Goal: Find specific page/section: Find specific page/section

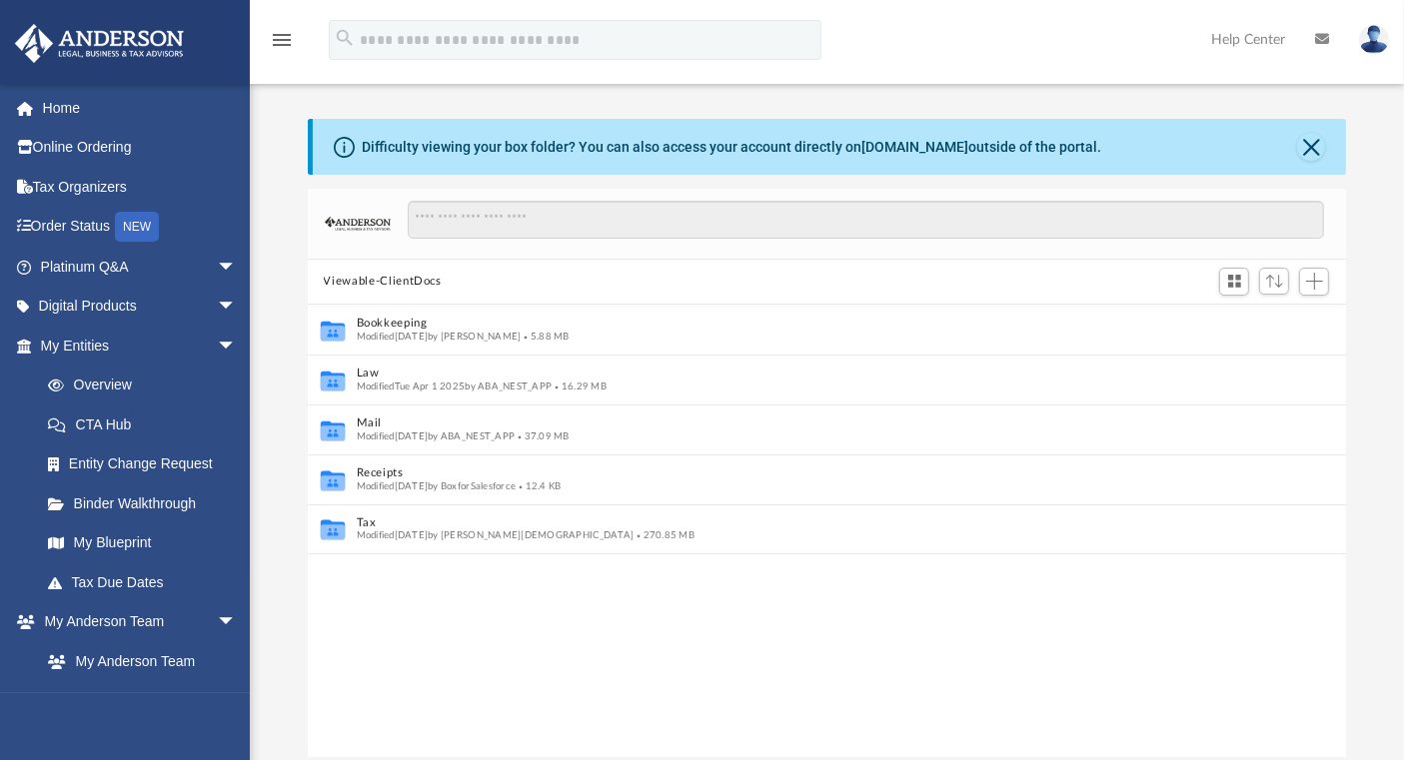
scroll to position [437, 1021]
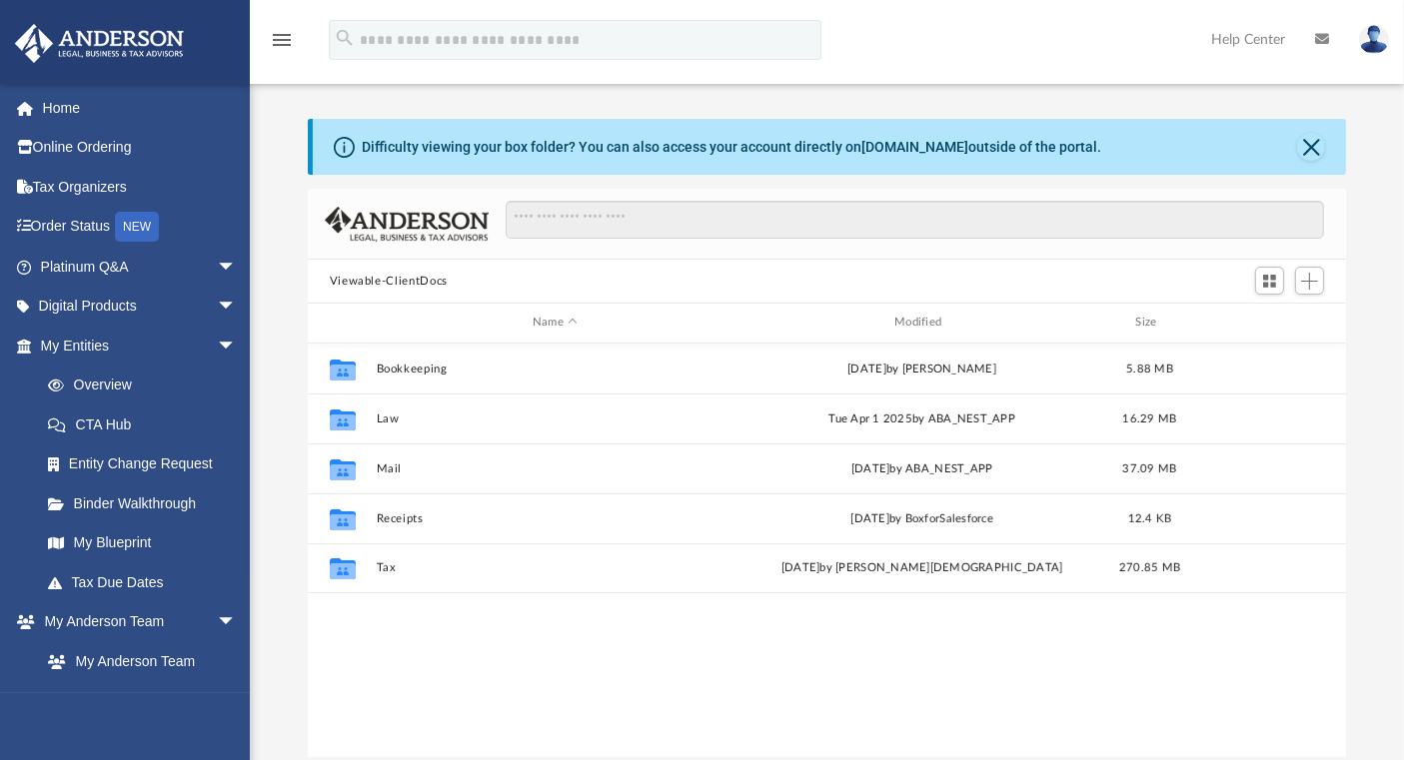
click at [109, 354] on link "My Entities arrow_drop_down" at bounding box center [140, 346] width 253 height 40
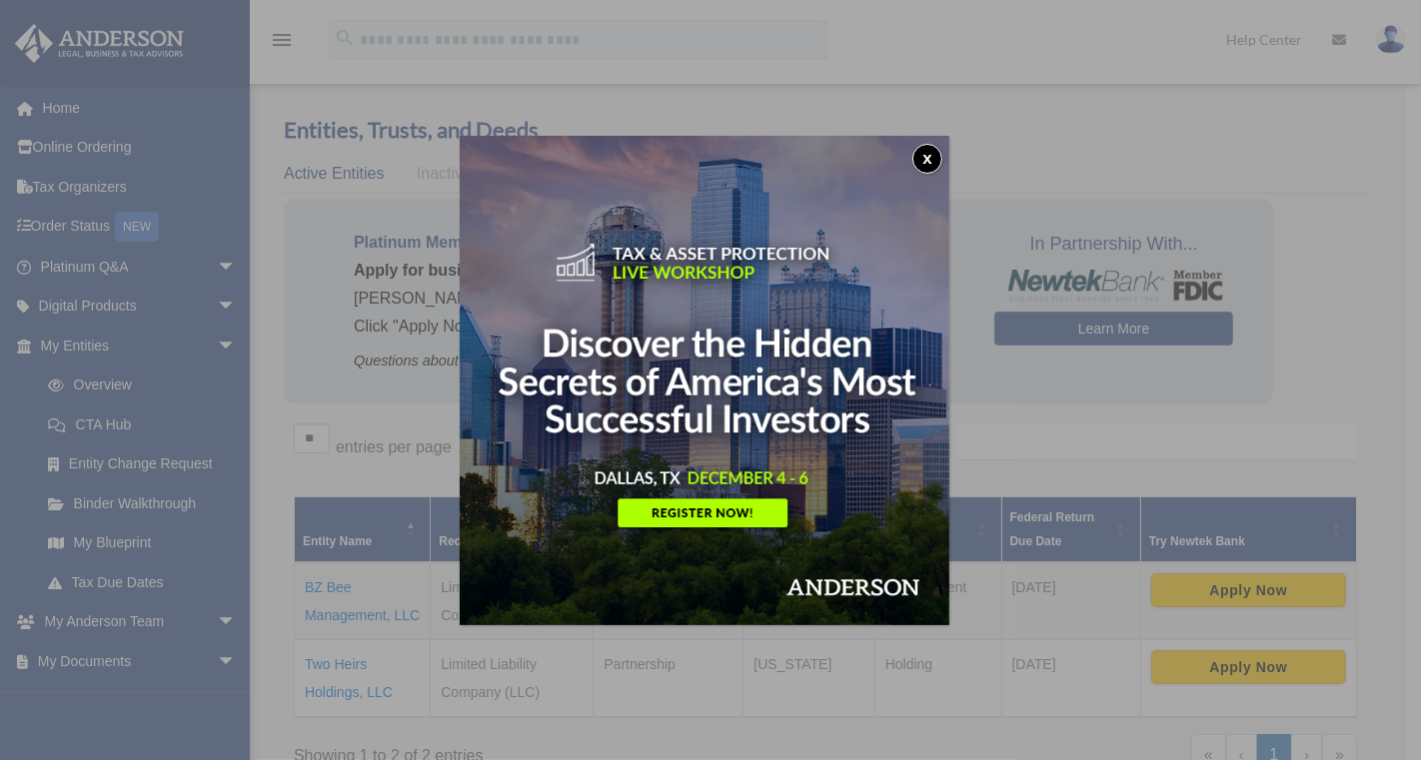
click at [929, 158] on button "x" at bounding box center [927, 159] width 30 height 30
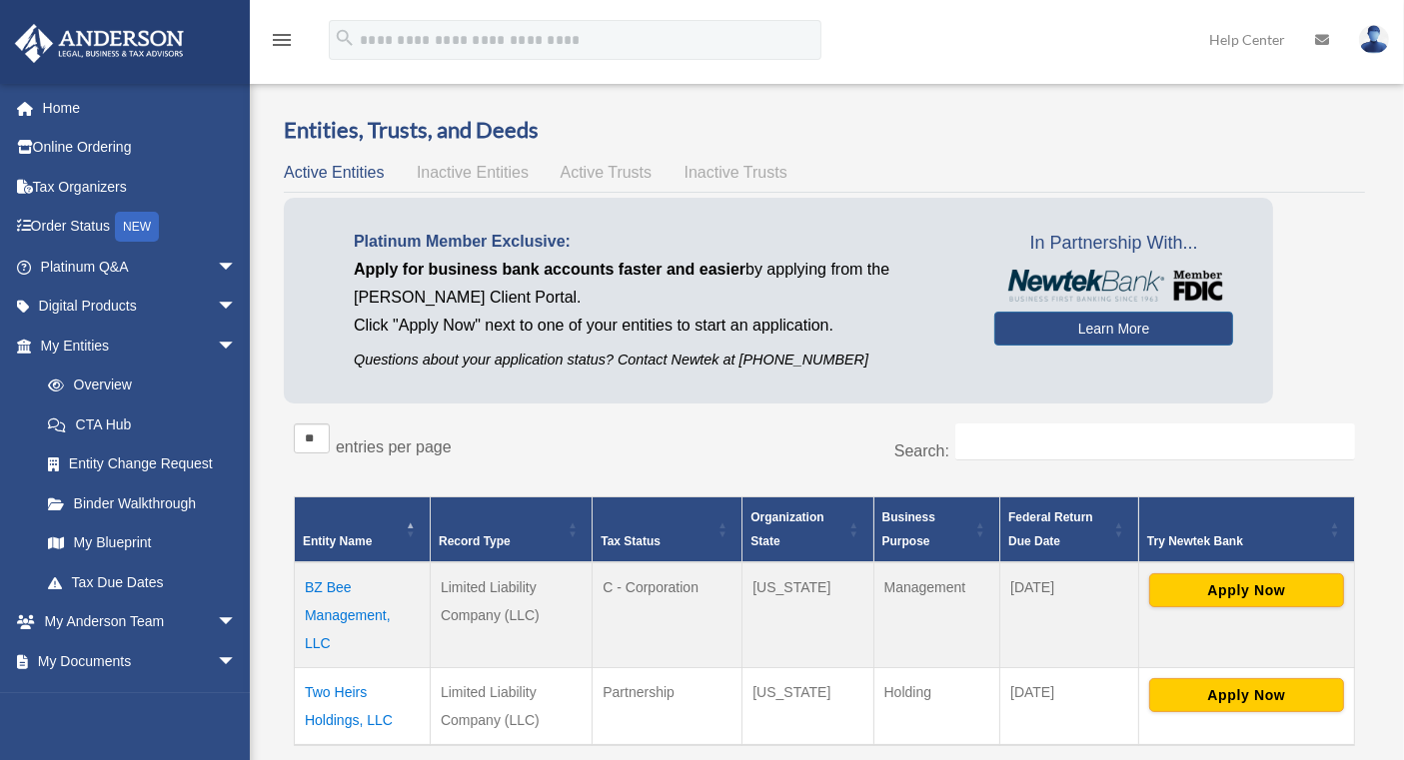
click at [191, 659] on link "My Documents arrow_drop_down" at bounding box center [140, 661] width 253 height 40
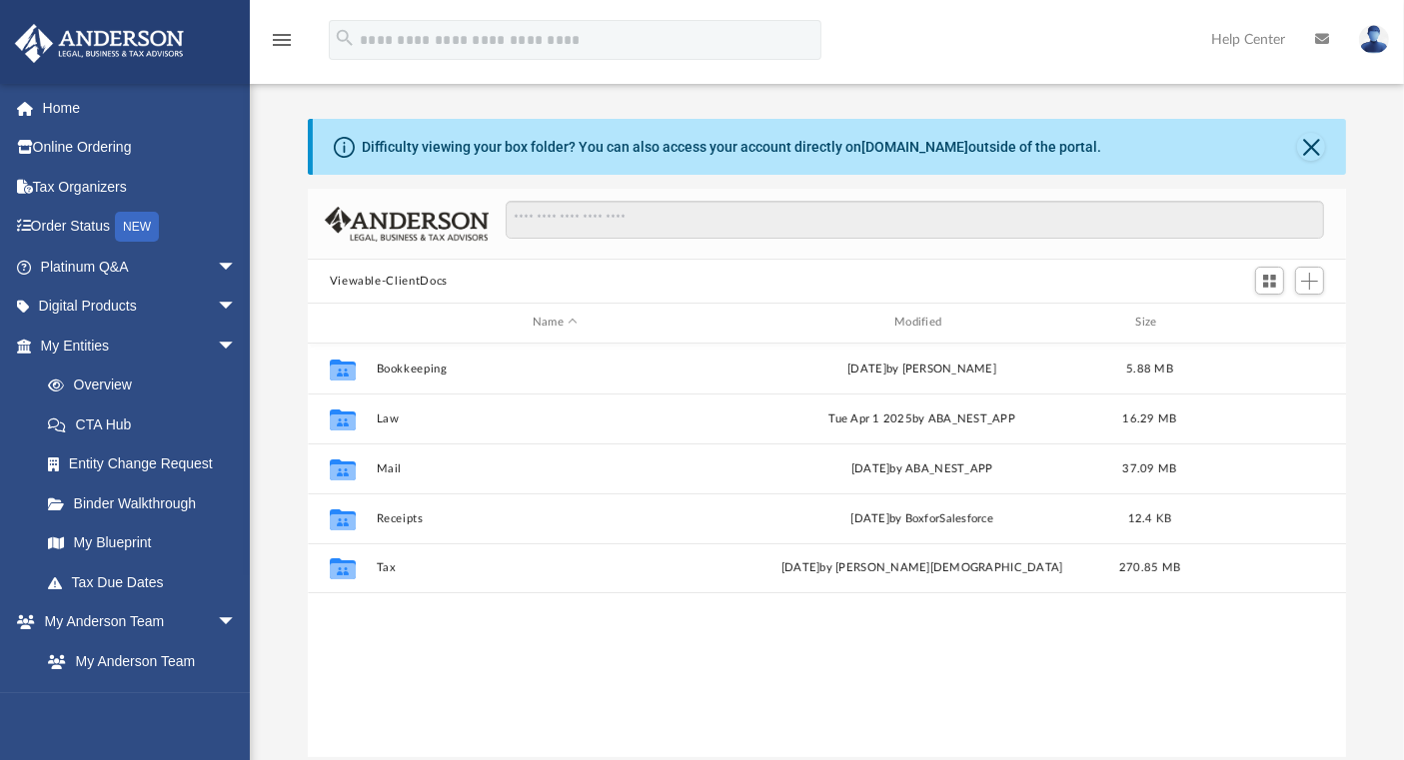
scroll to position [437, 1021]
click at [116, 538] on link "My Blueprint" at bounding box center [142, 544] width 229 height 40
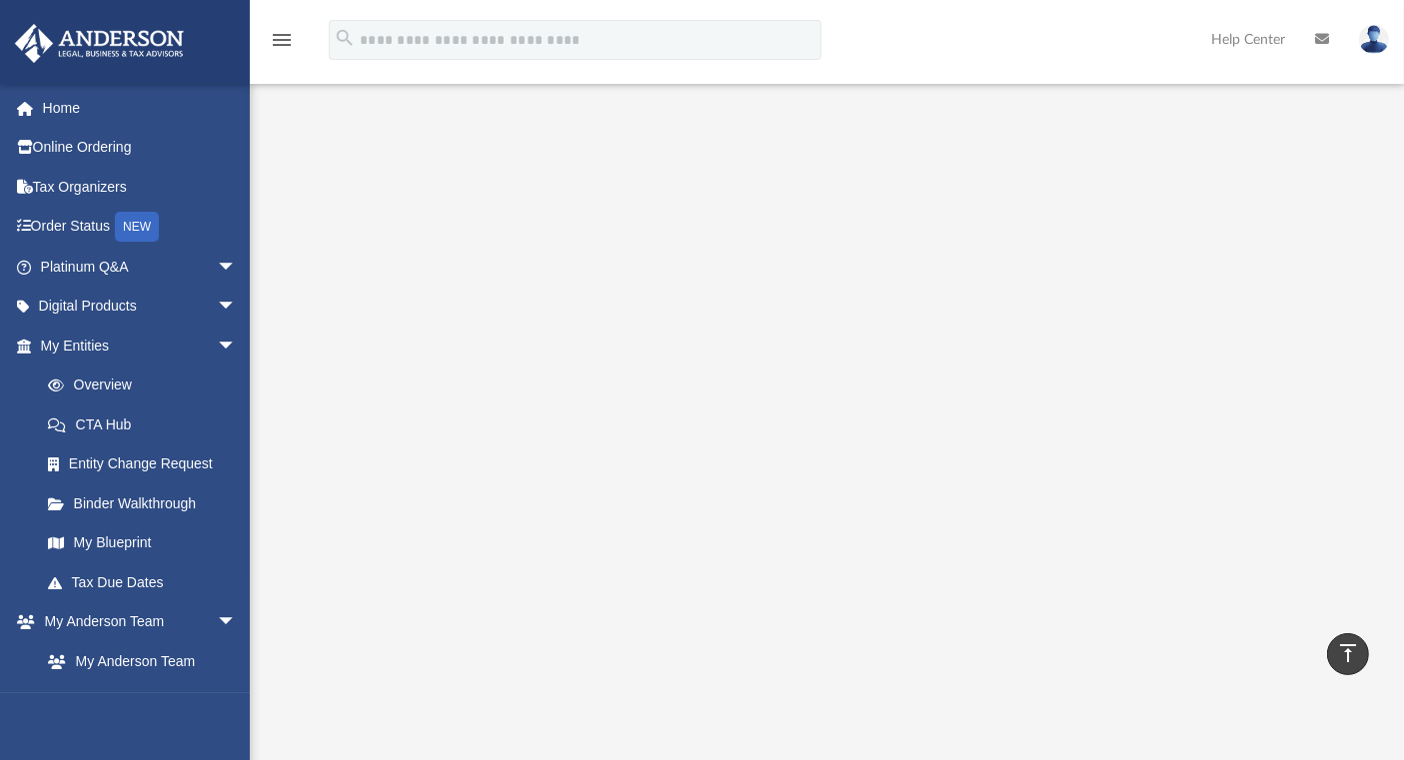
scroll to position [222, 0]
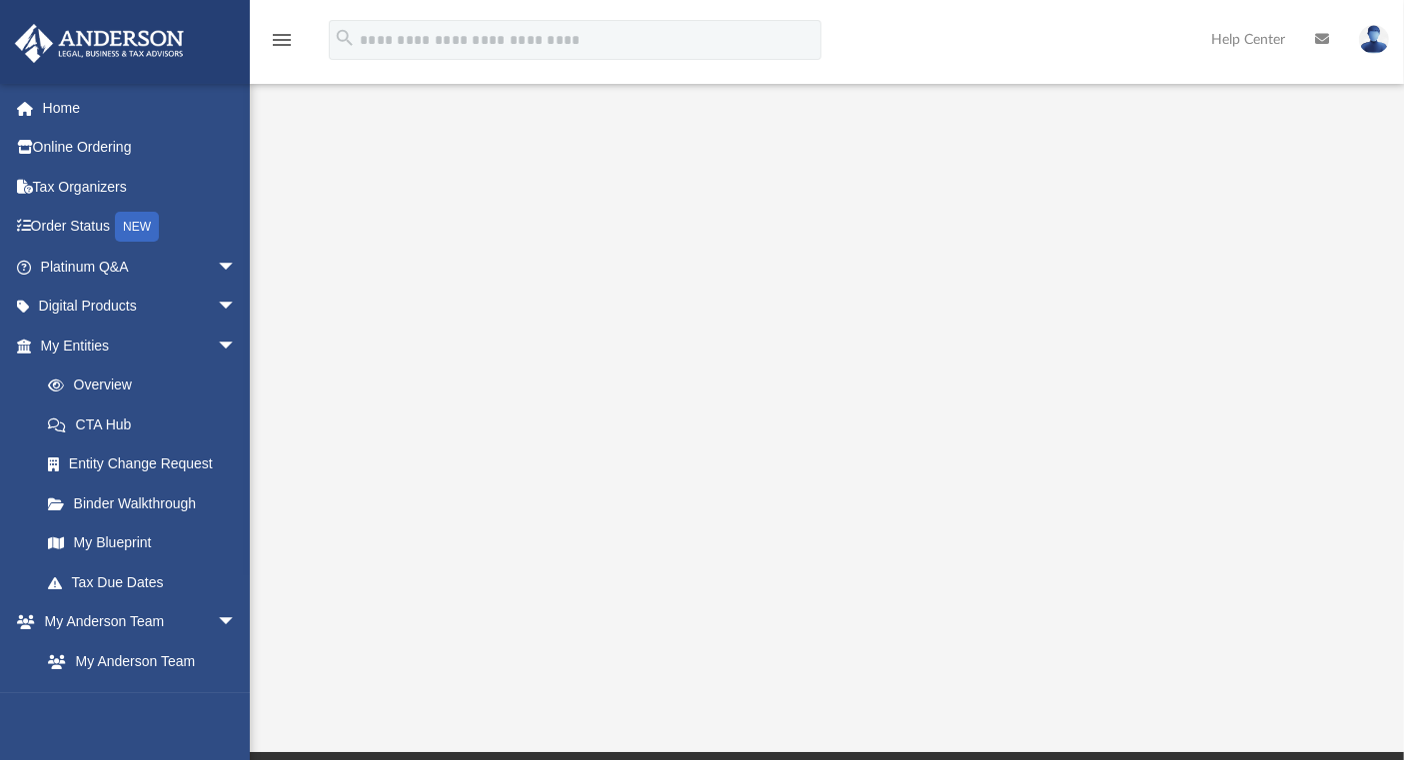
click at [870, 45] on div "menu search Site Menu add jaynaik@yahoo.com My Profile Reset Password Logout He…" at bounding box center [702, 49] width 1374 height 68
